Goal: Task Accomplishment & Management: Complete application form

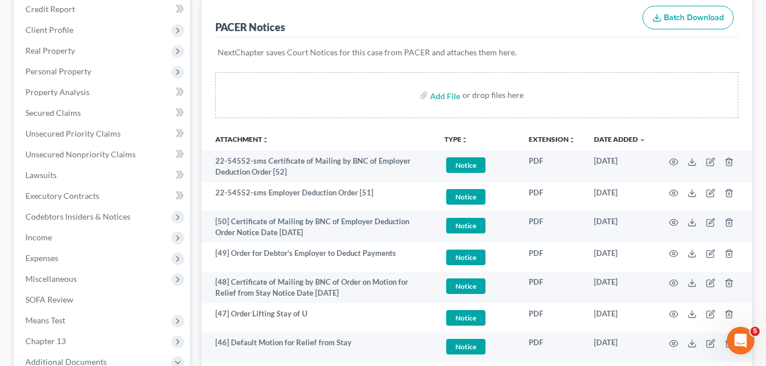
scroll to position [36, 0]
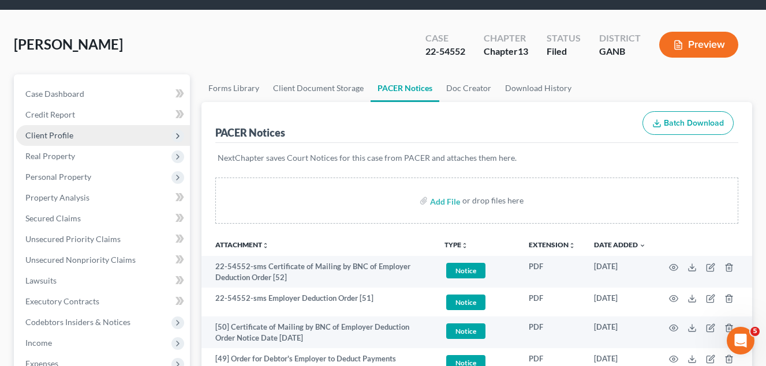
click at [61, 134] on span "Client Profile" at bounding box center [49, 135] width 48 height 10
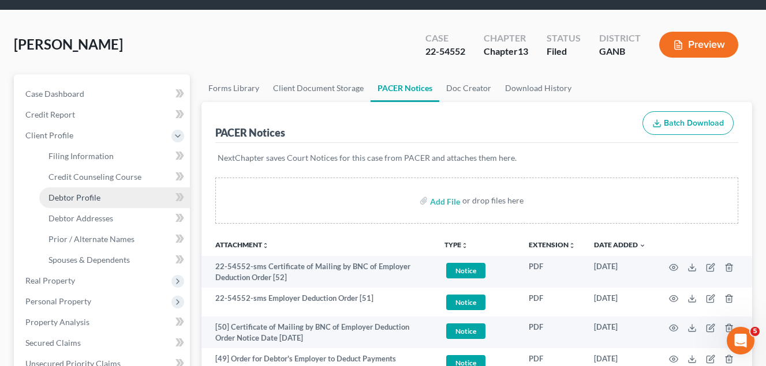
click at [88, 195] on span "Debtor Profile" at bounding box center [74, 198] width 52 height 10
select select "3"
select select "0"
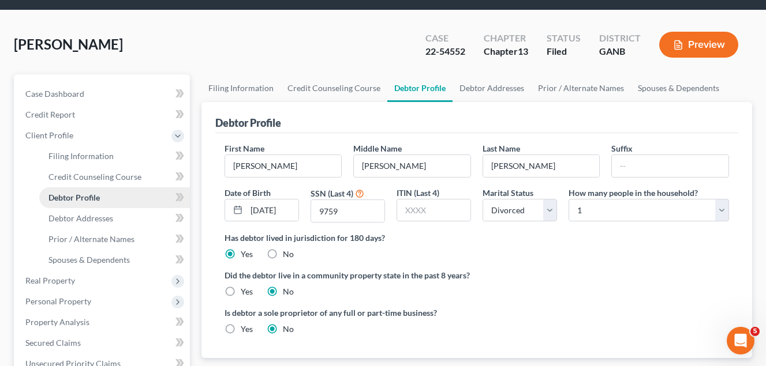
scroll to position [32, 0]
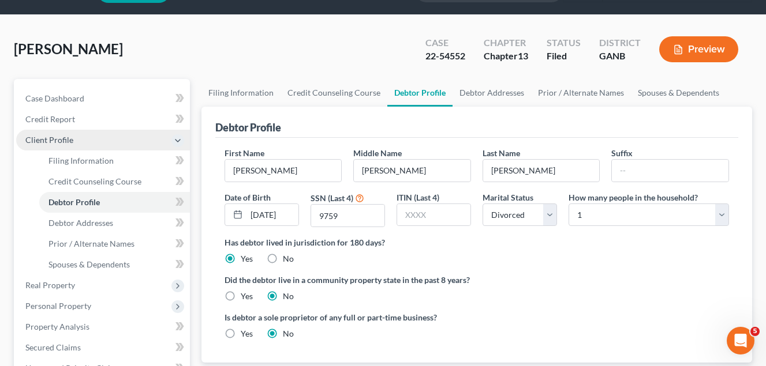
radio input "true"
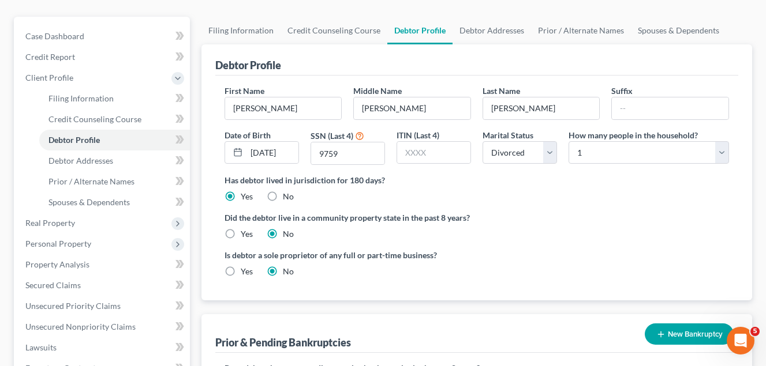
scroll to position [58, 0]
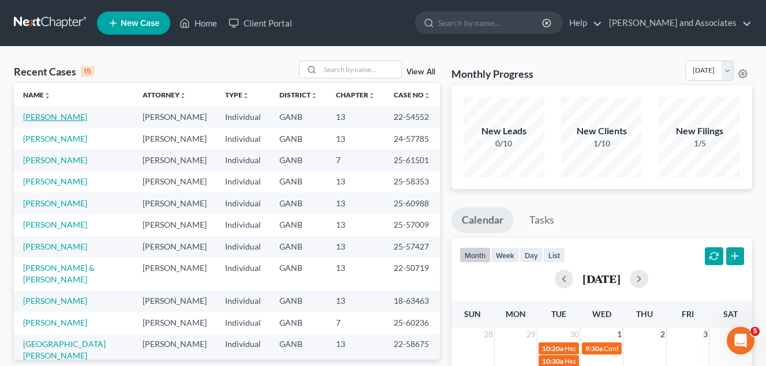
click at [55, 123] on td "[PERSON_NAME]" at bounding box center [73, 116] width 119 height 21
